Goal: Task Accomplishment & Management: Use online tool/utility

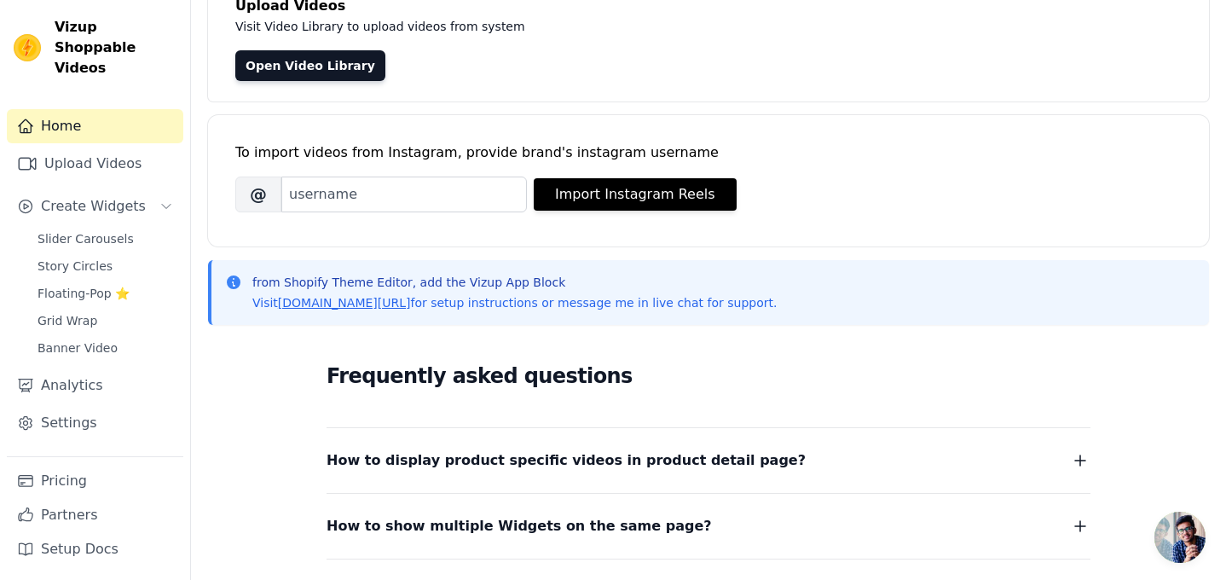
scroll to position [149, 0]
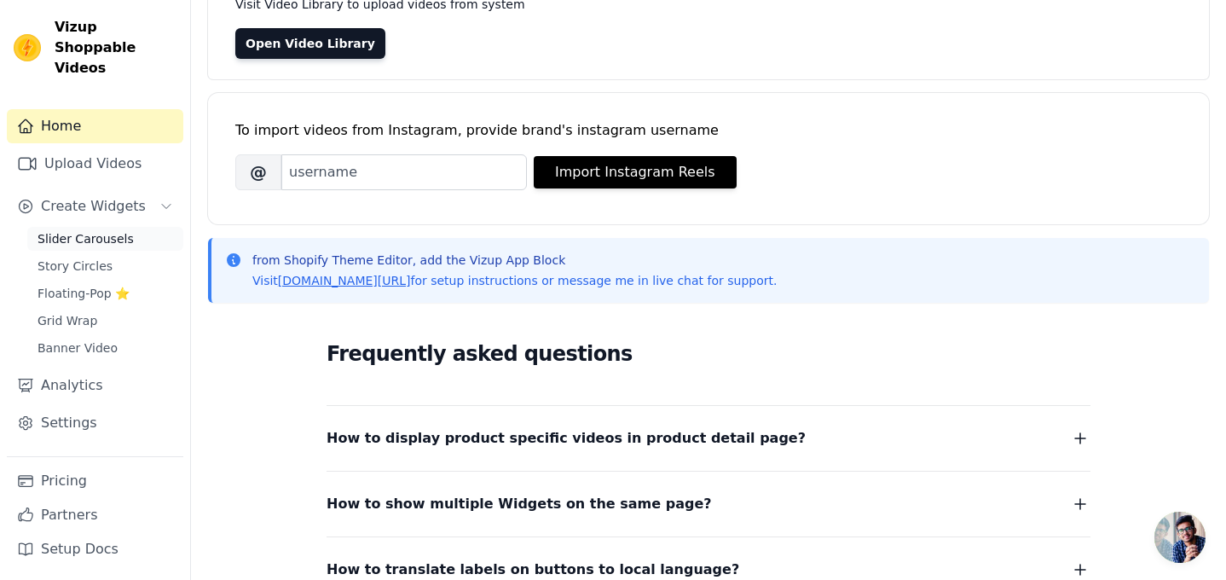
click at [107, 230] on span "Slider Carousels" at bounding box center [86, 238] width 96 height 17
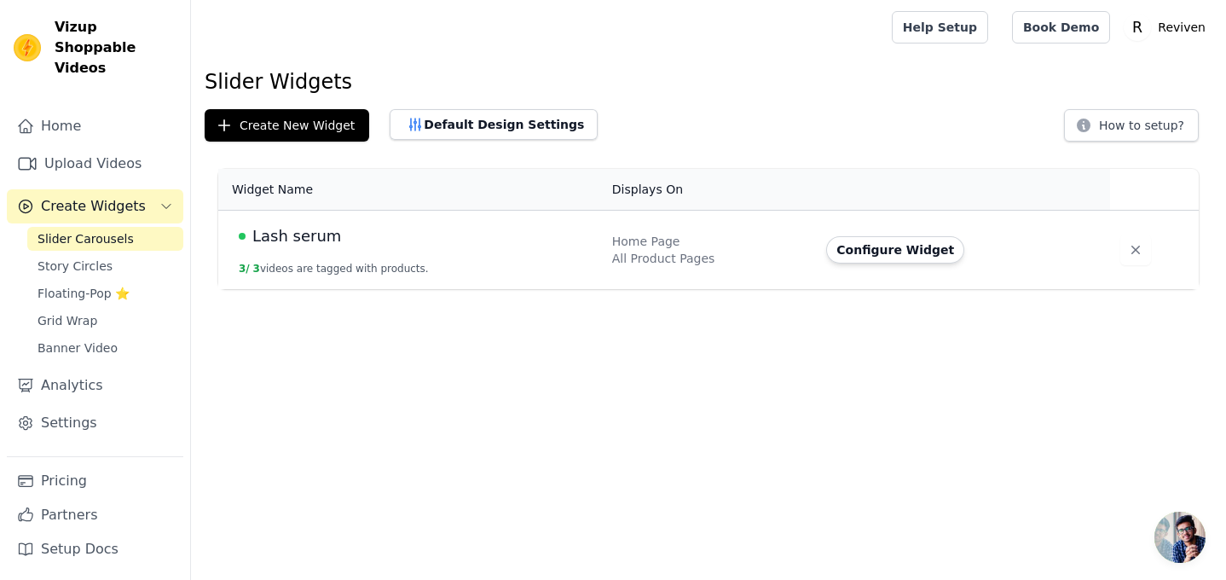
click at [571, 260] on td "Lash serum 3 / 3 videos are tagged with products." at bounding box center [410, 250] width 384 height 79
click at [864, 252] on button "Configure Widget" at bounding box center [895, 249] width 138 height 27
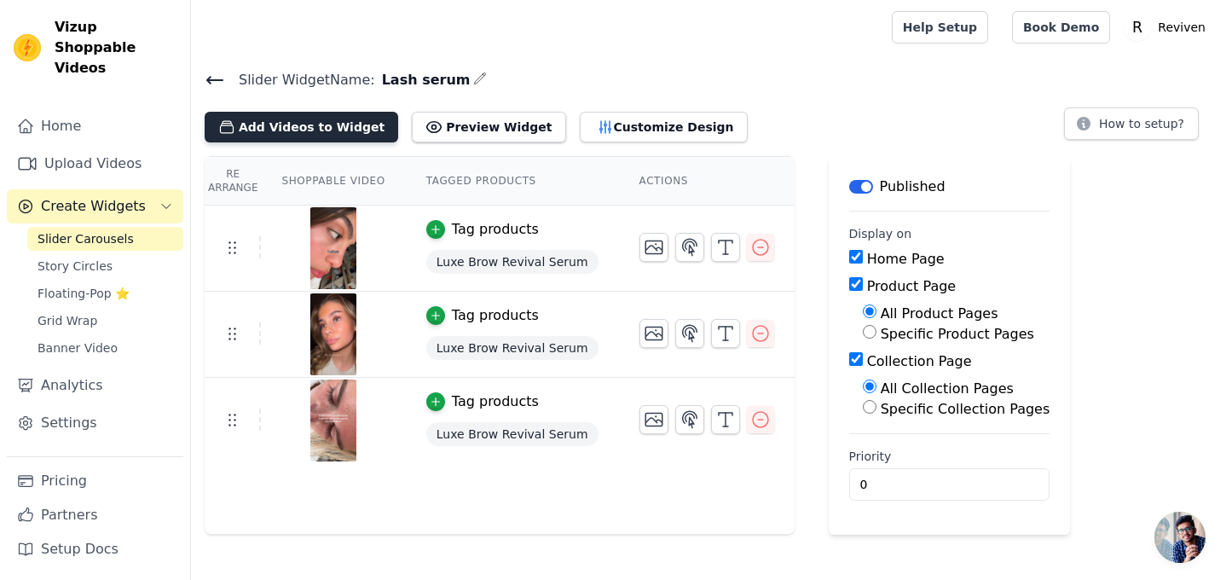
click at [338, 136] on button "Add Videos to Widget" at bounding box center [302, 127] width 194 height 31
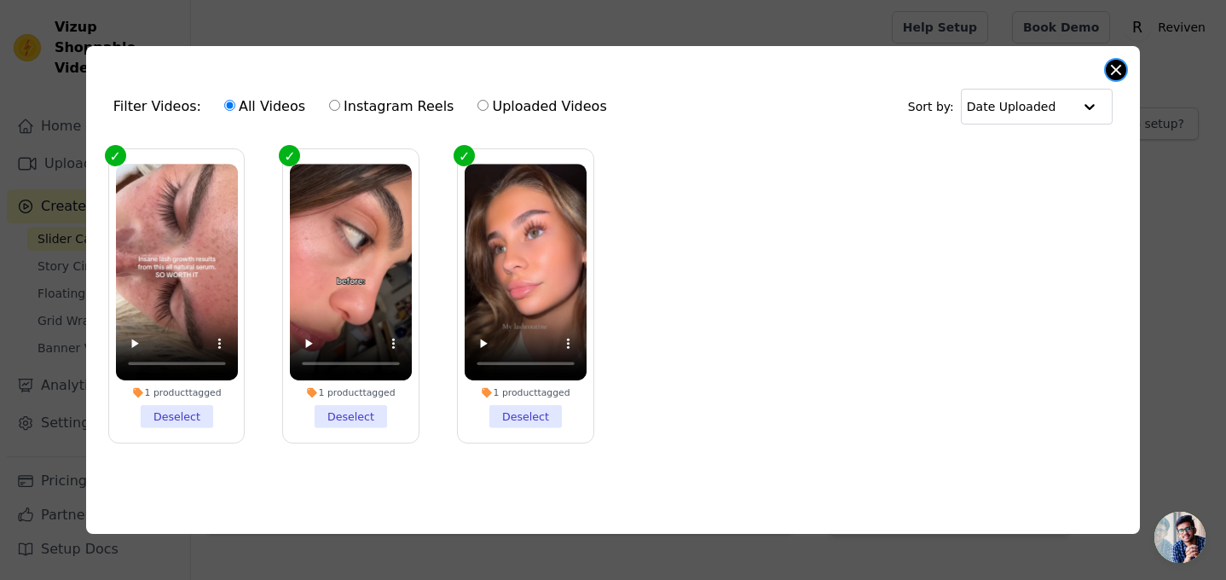
click at [1119, 66] on button "Close modal" at bounding box center [1116, 70] width 20 height 20
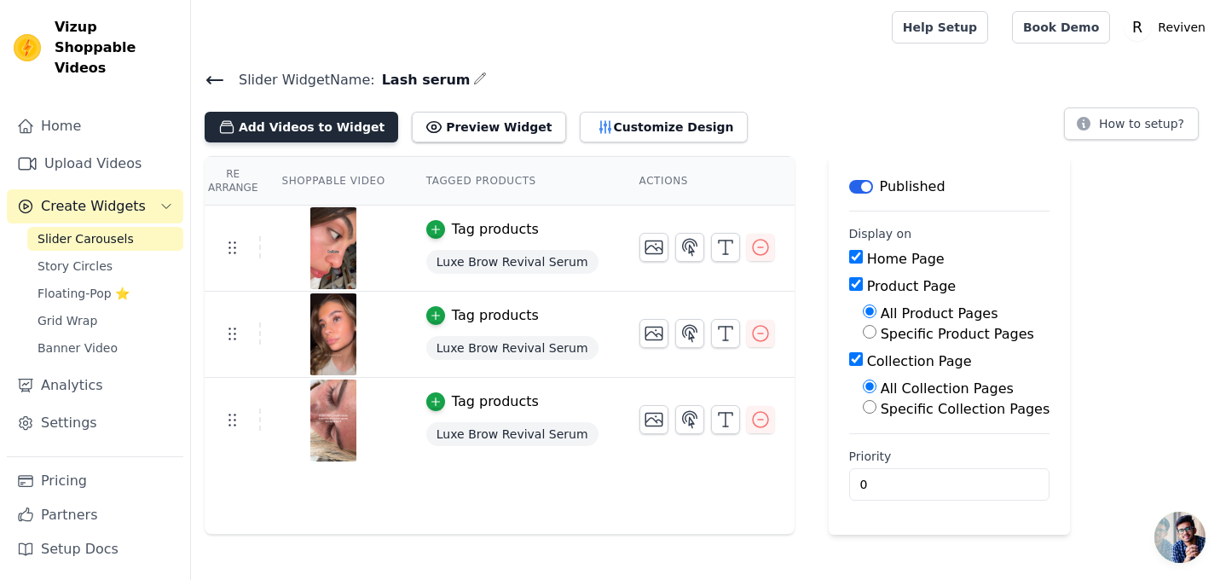
click at [333, 134] on button "Add Videos to Widget" at bounding box center [302, 127] width 194 height 31
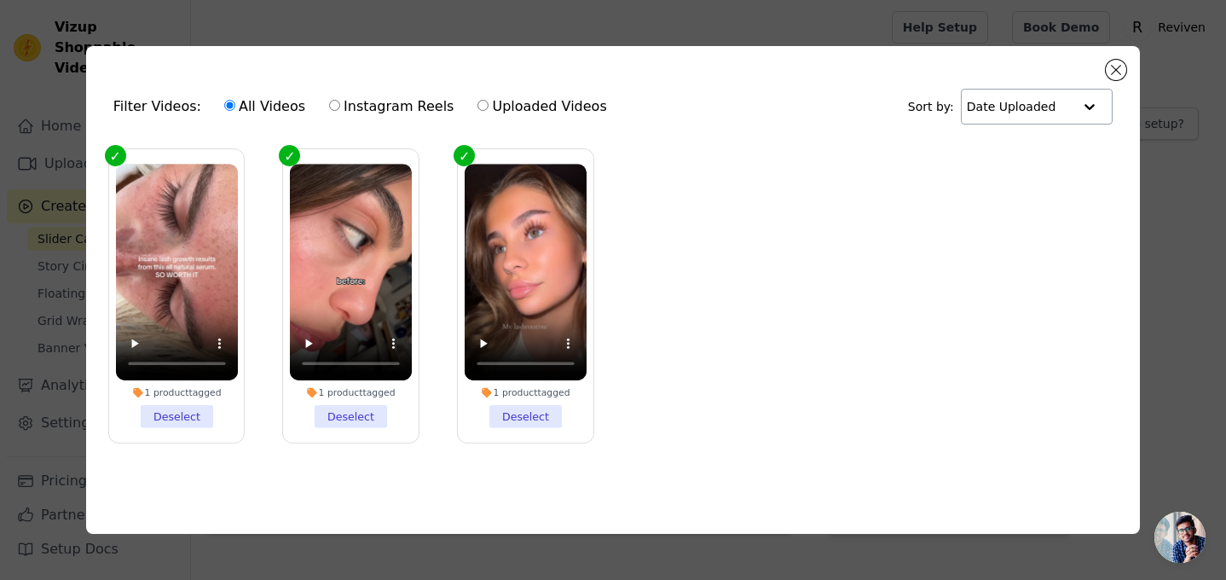
click at [1034, 117] on input "text" at bounding box center [1020, 107] width 106 height 34
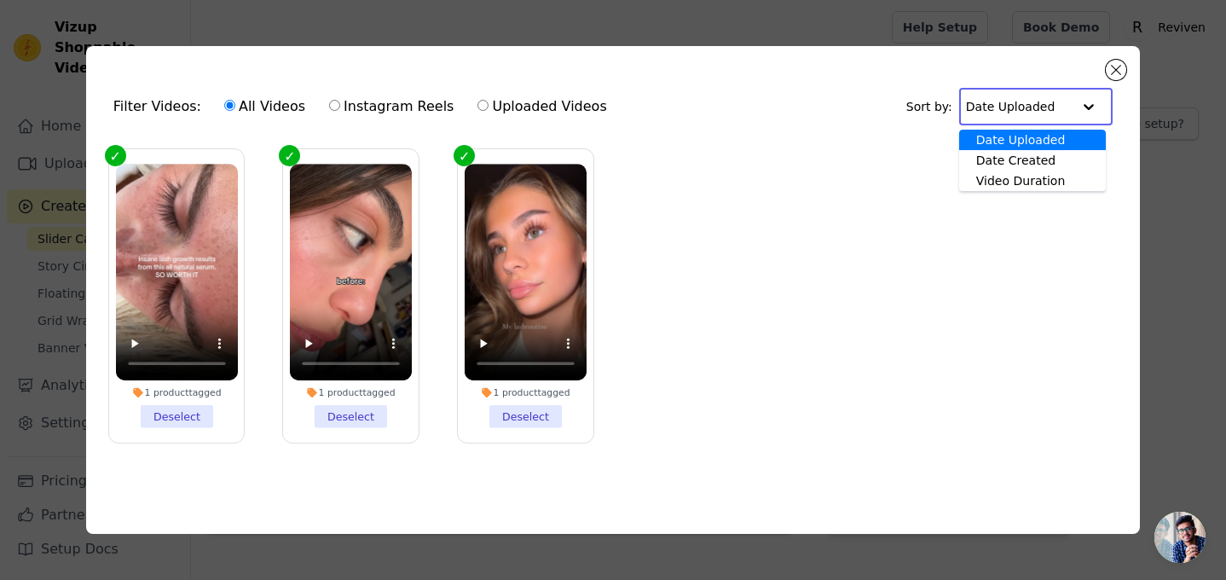
click at [777, 188] on ul "1 product tagged Deselect 1 product tagged Deselect 1 product tagged Deselect" at bounding box center [613, 309] width 1027 height 339
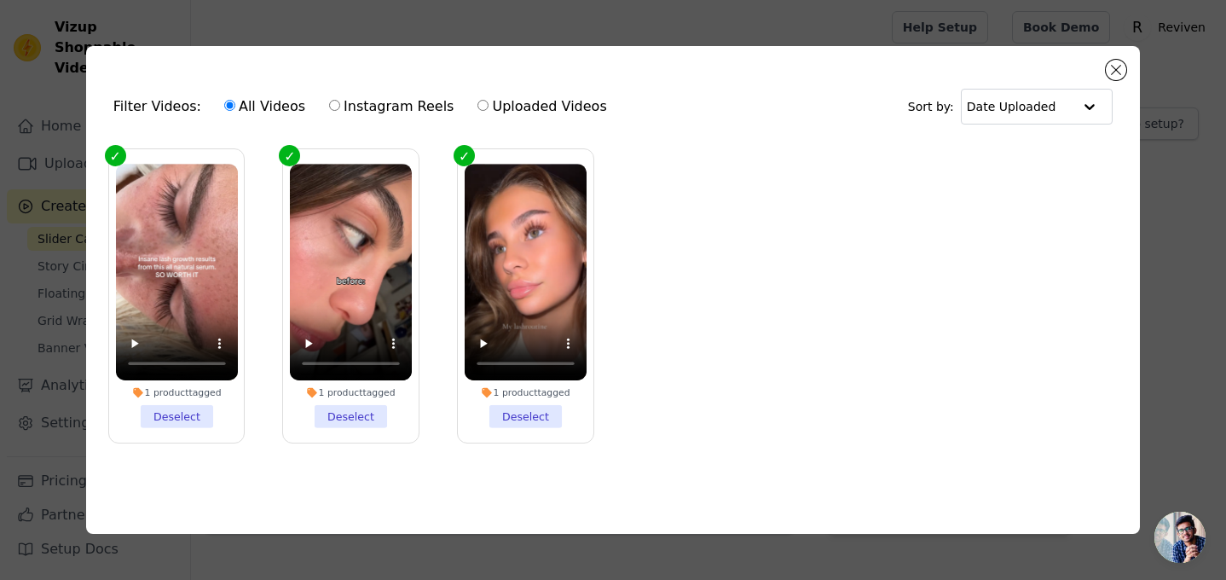
click at [495, 107] on label "Uploaded Videos" at bounding box center [542, 106] width 130 height 22
click at [488, 107] on input "Uploaded Videos" at bounding box center [482, 105] width 11 height 11
radio input "true"
click at [255, 106] on label "All Videos" at bounding box center [264, 106] width 83 height 22
click at [235, 106] on input "All Videos" at bounding box center [229, 105] width 11 height 11
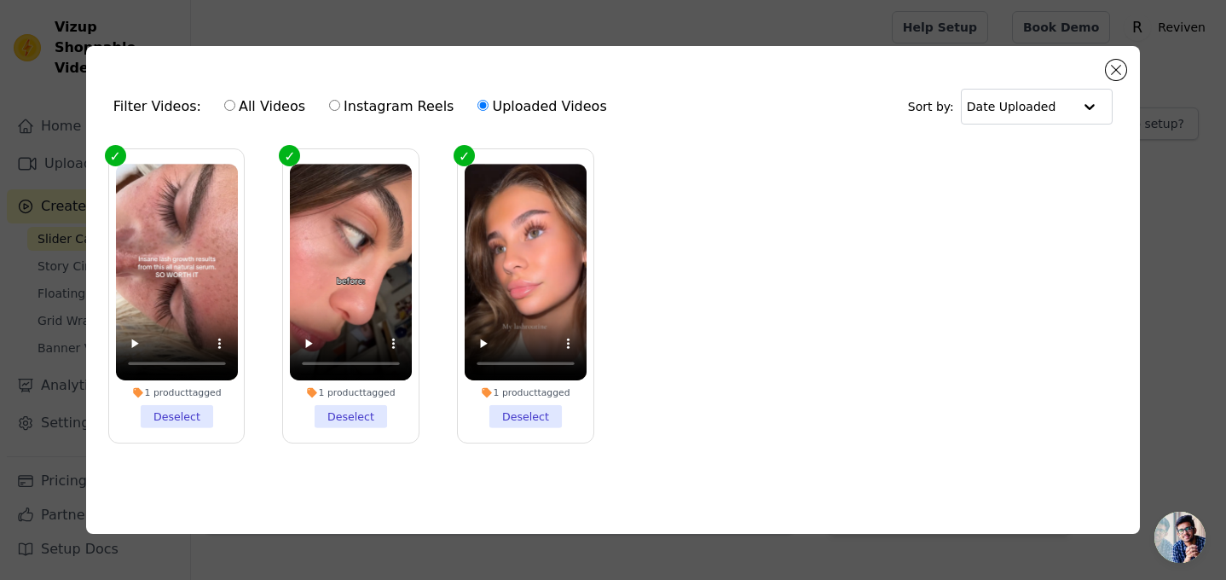
radio input "true"
click at [1117, 78] on button "Close modal" at bounding box center [1116, 70] width 20 height 20
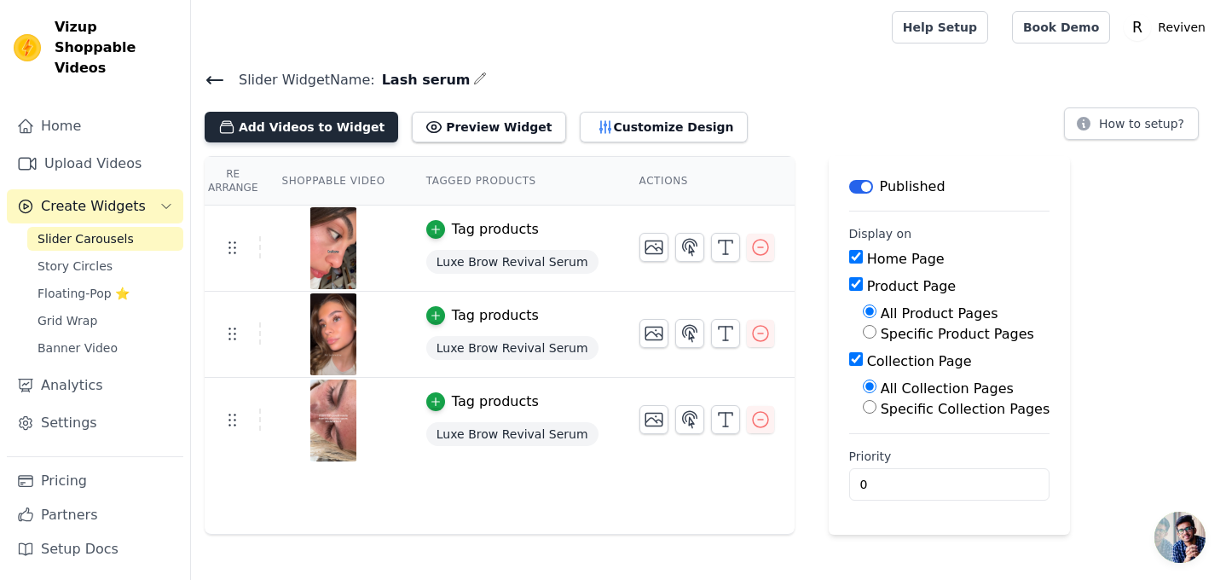
click at [259, 131] on button "Add Videos to Widget" at bounding box center [302, 127] width 194 height 31
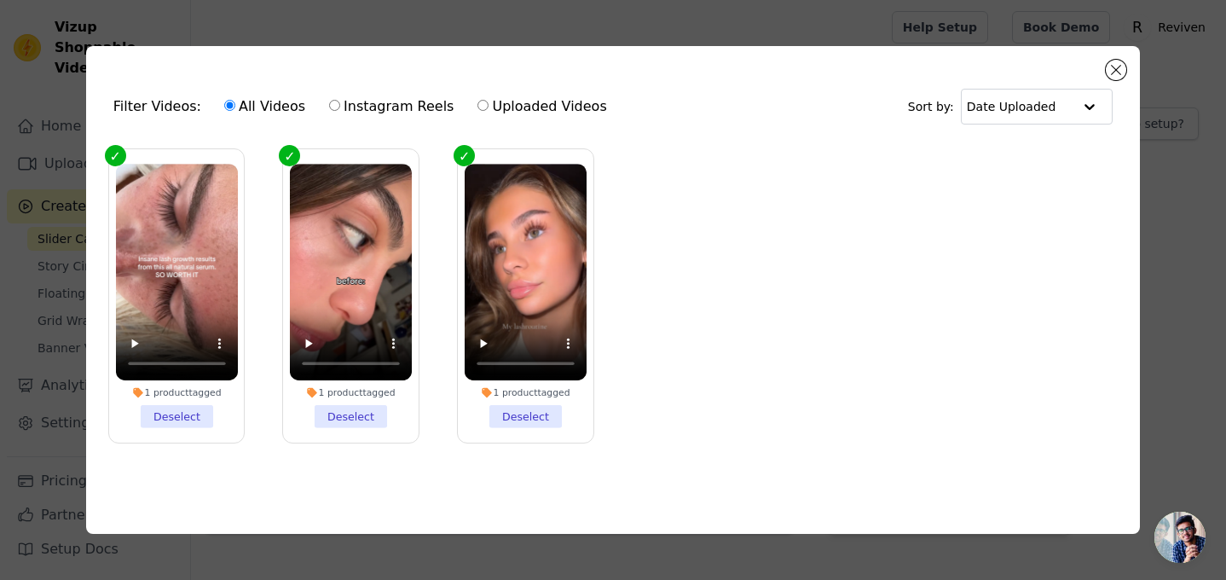
click at [684, 353] on ul "1 product tagged Deselect 1 product tagged Deselect 1 product tagged Deselect" at bounding box center [613, 309] width 1027 height 339
click at [1120, 61] on button "Close modal" at bounding box center [1116, 70] width 20 height 20
